Goal: Task Accomplishment & Management: Use online tool/utility

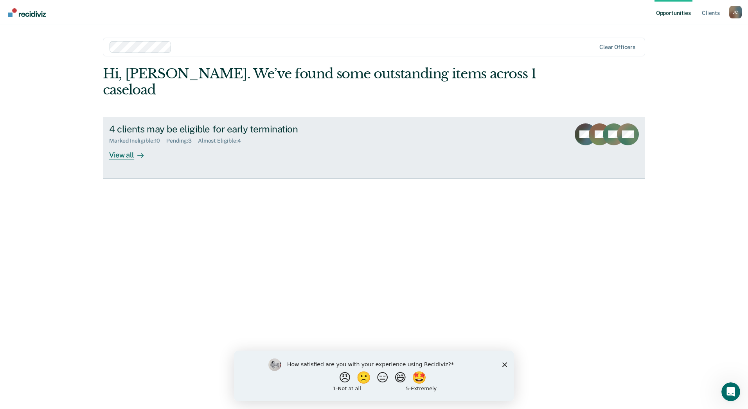
click at [130, 144] on div "View all" at bounding box center [131, 151] width 44 height 15
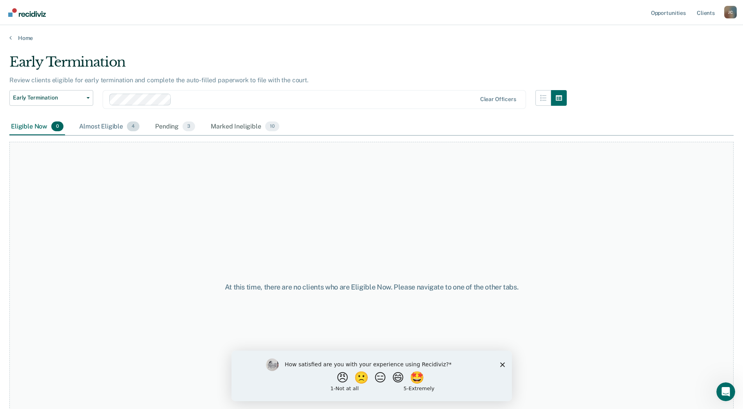
click at [112, 128] on div "Almost Eligible 4" at bounding box center [109, 126] width 63 height 17
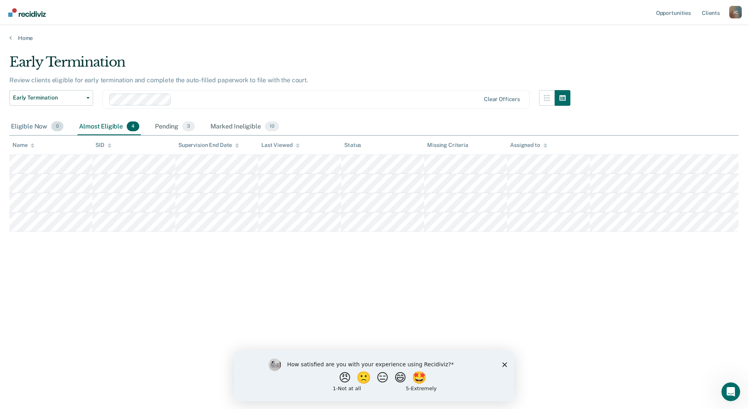
click at [37, 124] on div "Eligible Now 0" at bounding box center [37, 126] width 56 height 17
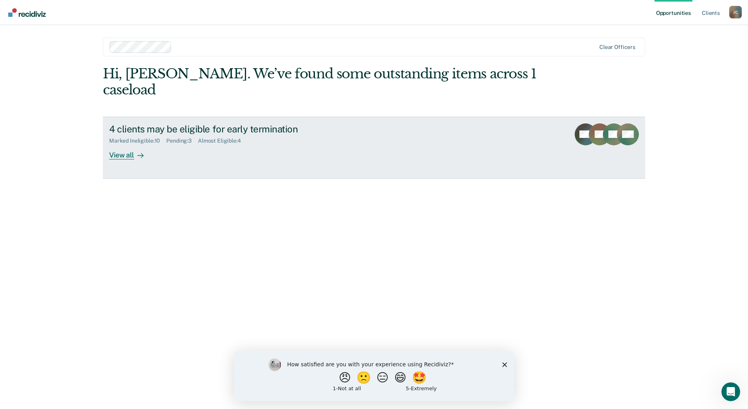
click at [127, 144] on div "View all" at bounding box center [131, 151] width 44 height 15
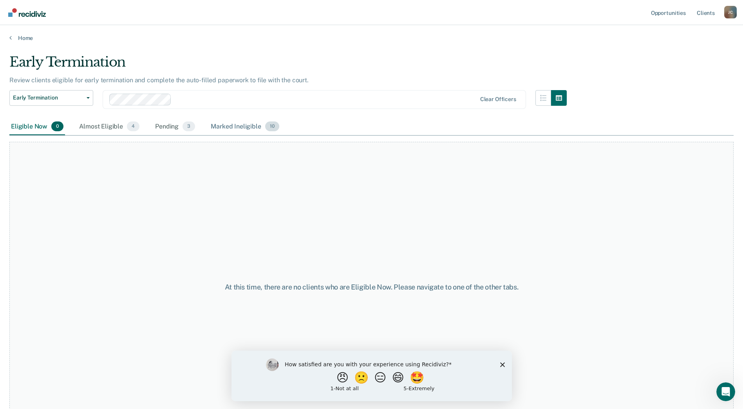
click at [245, 126] on div "Marked Ineligible 10" at bounding box center [244, 126] width 71 height 17
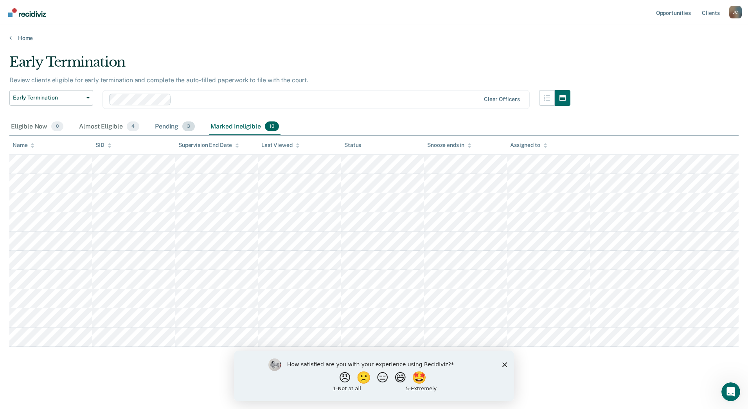
click at [193, 125] on span "3" at bounding box center [188, 126] width 13 height 10
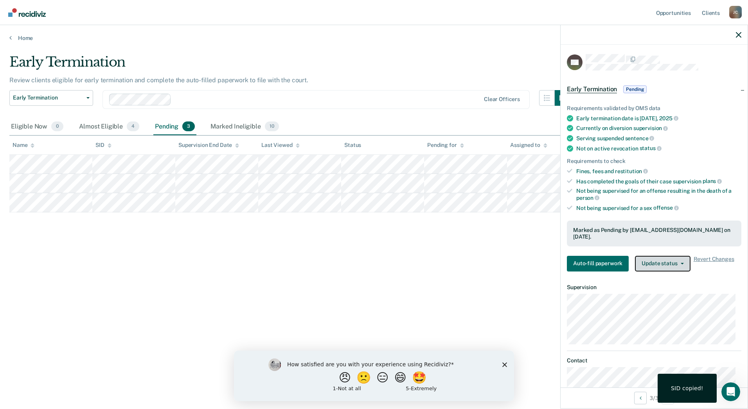
click at [678, 256] on button "Update status" at bounding box center [662, 264] width 55 height 16
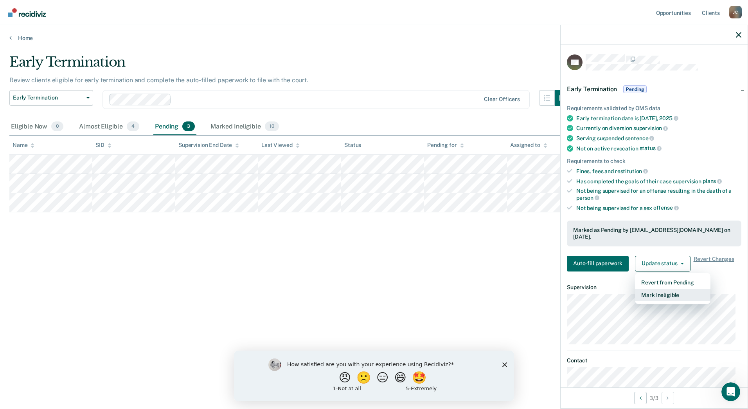
click at [671, 293] on button "Mark Ineligible" at bounding box center [673, 294] width 76 height 13
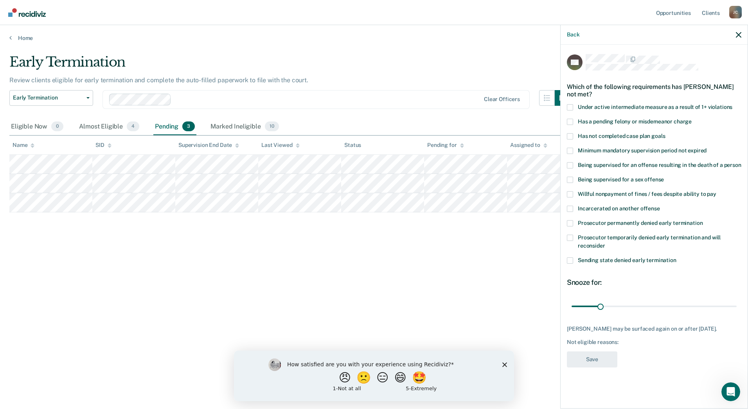
click at [571, 238] on span at bounding box center [570, 237] width 6 height 6
click at [606, 243] on input "Prosecutor temporarily denied early termination and will reconsider" at bounding box center [606, 243] width 0 height 0
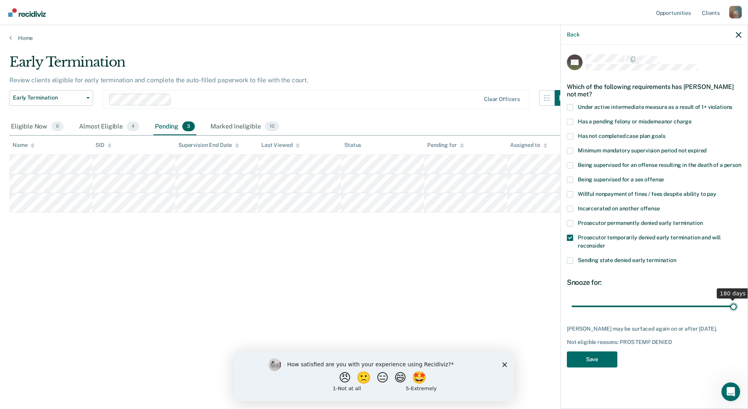
drag, startPoint x: 715, startPoint y: 307, endPoint x: 750, endPoint y: 313, distance: 35.3
type input "180"
click at [737, 313] on input "range" at bounding box center [654, 306] width 165 height 14
click at [588, 362] on button "Save" at bounding box center [592, 359] width 50 height 16
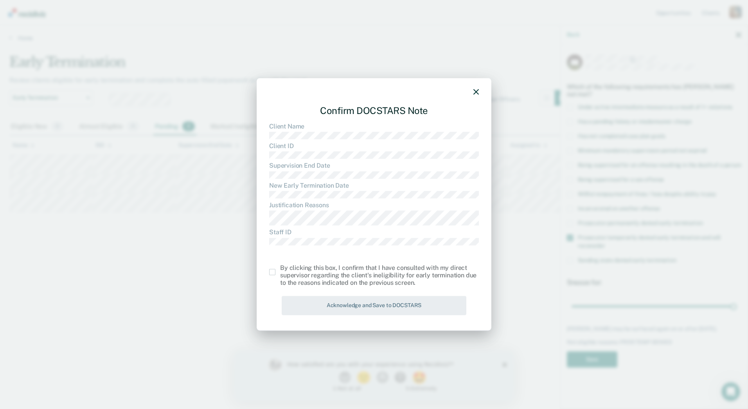
drag, startPoint x: 270, startPoint y: 272, endPoint x: 288, endPoint y: 279, distance: 19.6
click at [270, 272] on span at bounding box center [272, 272] width 6 height 6
click at [280, 269] on input "checkbox" at bounding box center [280, 269] width 0 height 0
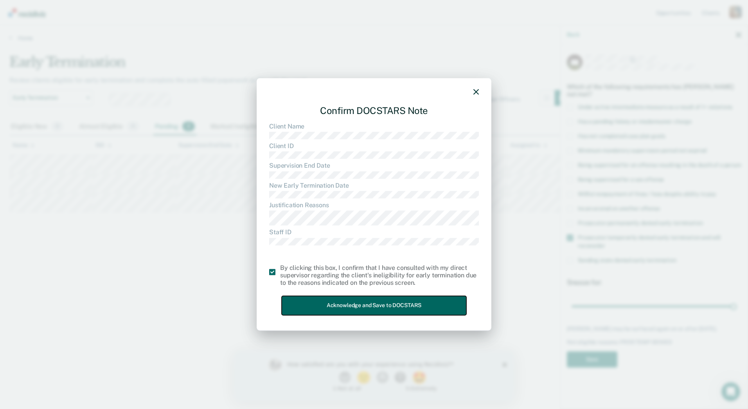
click at [339, 303] on button "Acknowledge and Save to DOCSTARS" at bounding box center [374, 305] width 185 height 19
